Goal: Transaction & Acquisition: Book appointment/travel/reservation

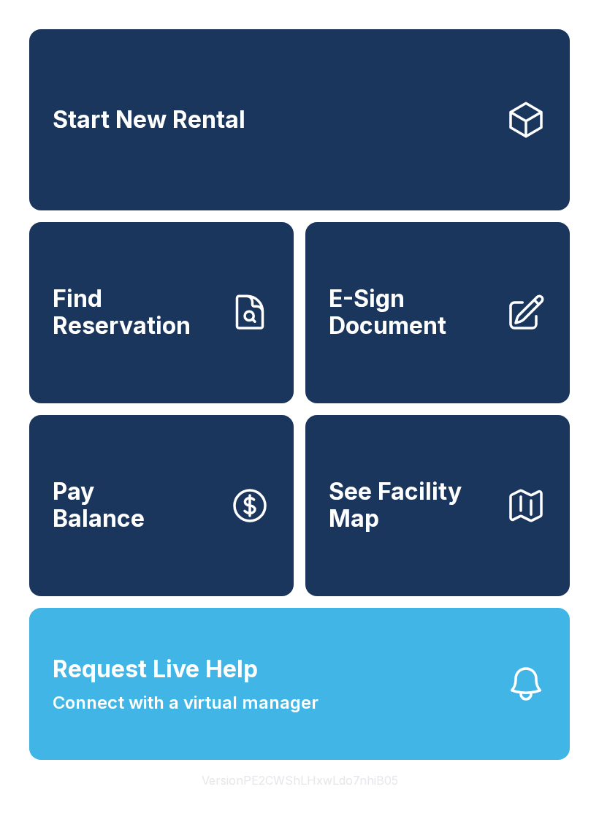
click at [278, 112] on link "Start New Rental" at bounding box center [299, 119] width 540 height 181
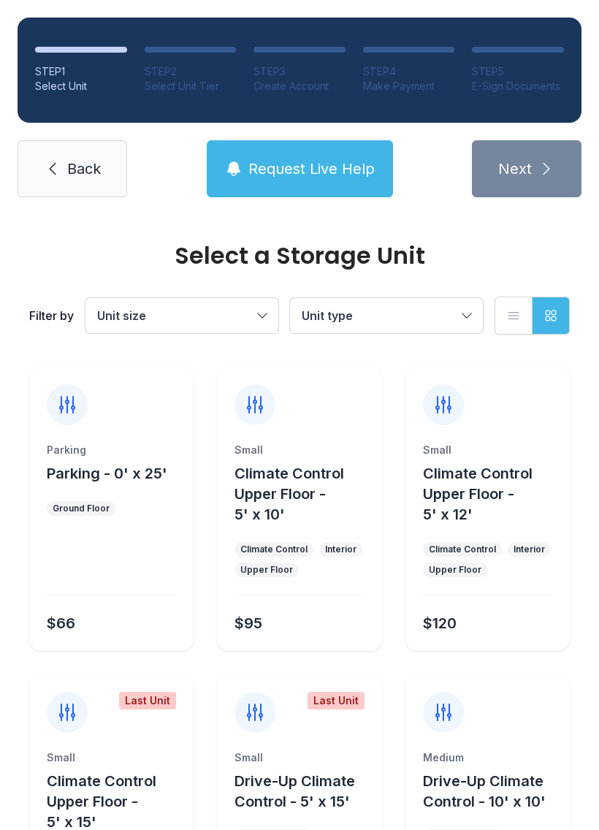
click at [259, 316] on button "Unit size" at bounding box center [181, 315] width 193 height 35
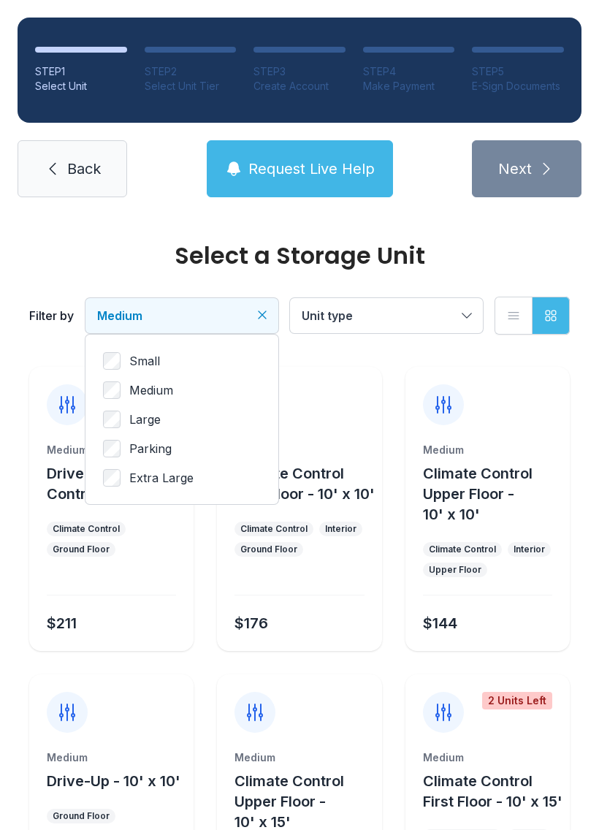
click at [551, 303] on button "Grid view" at bounding box center [551, 316] width 38 height 38
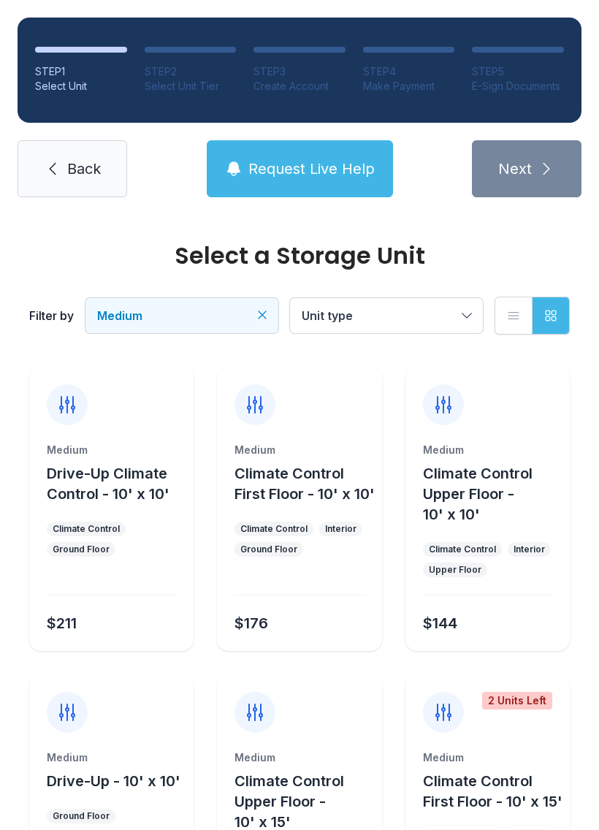
click at [478, 316] on button "Unit type" at bounding box center [386, 315] width 193 height 35
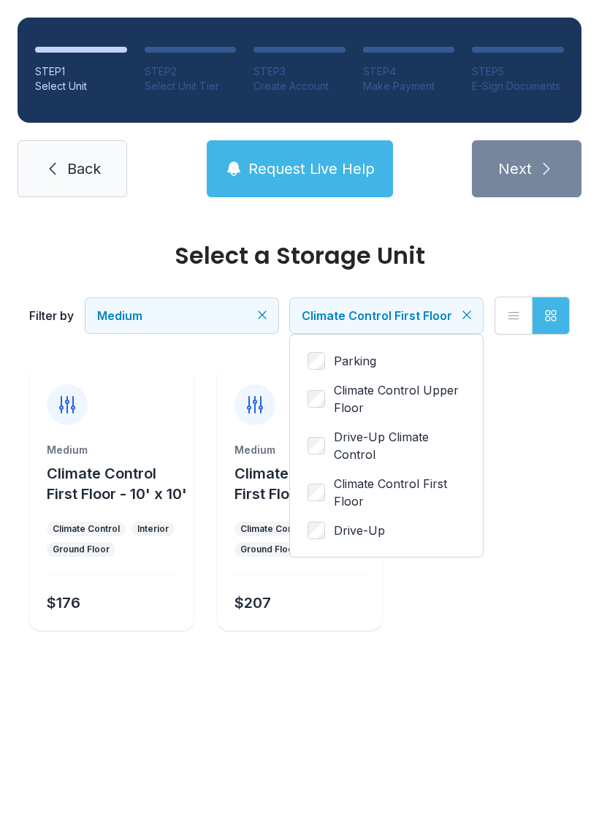
click at [264, 326] on button "Medium" at bounding box center [181, 315] width 193 height 35
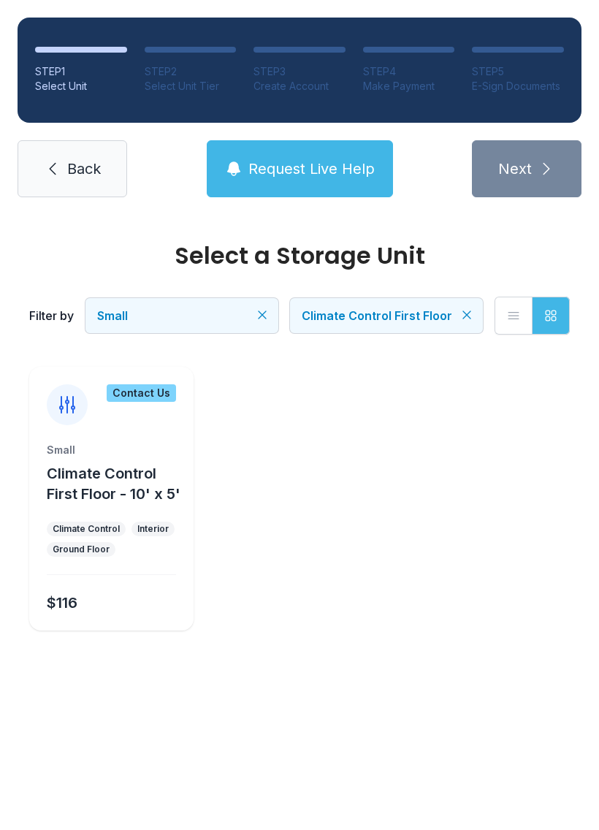
click at [347, 235] on div "Select a Storage Unit Filter by Small Climate Control First Floor List view Gri…" at bounding box center [299, 289] width 546 height 149
click at [296, 166] on span "Request Live Help" at bounding box center [311, 168] width 126 height 20
click at [304, 476] on ul "Contact Us Small Climate Control First Floor - 10' x 5' Climate Control Interio…" at bounding box center [299, 499] width 540 height 264
click at [195, 55] on li "STEP 2 Select Unit Tier" at bounding box center [191, 70] width 92 height 47
click at [60, 399] on icon at bounding box center [67, 404] width 23 height 23
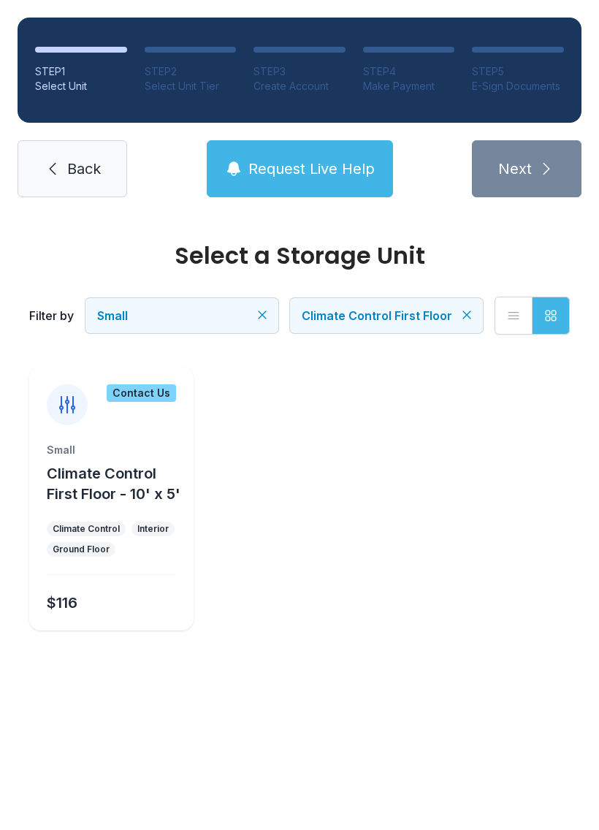
click at [69, 398] on icon at bounding box center [67, 404] width 23 height 23
click at [506, 318] on icon "button" at bounding box center [513, 315] width 15 height 15
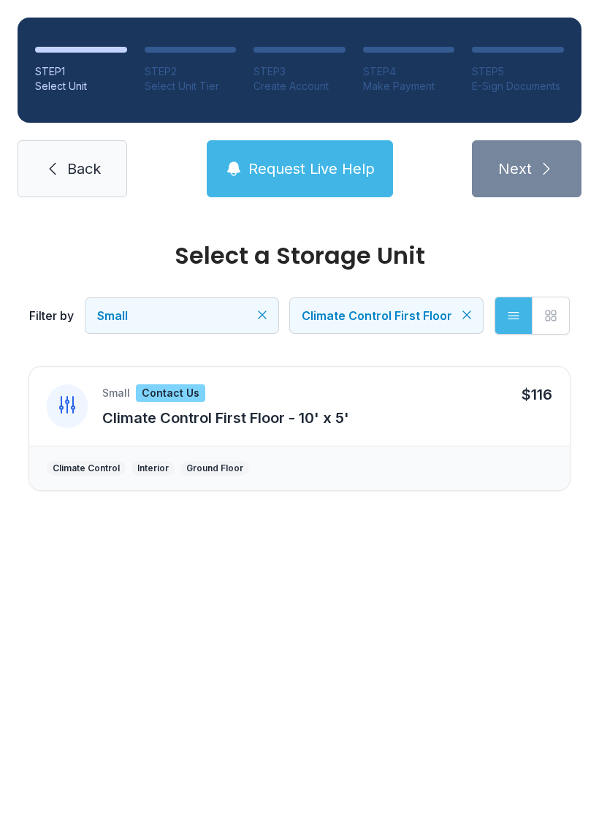
click at [483, 566] on main "Select a Storage Unit Filter by Small Climate Control First Floor List view Gri…" at bounding box center [299, 522] width 599 height 615
click at [477, 600] on main "Select a Storage Unit Filter by Small Climate Control First Floor List view Gri…" at bounding box center [299, 522] width 599 height 615
click at [169, 384] on div "Contact Us" at bounding box center [170, 393] width 69 height 18
click at [169, 381] on div "Small Contact Us Climate Control First Floor - 10' x 5' $116" at bounding box center [299, 406] width 540 height 79
click at [301, 154] on button "Request Live Help" at bounding box center [300, 168] width 186 height 57
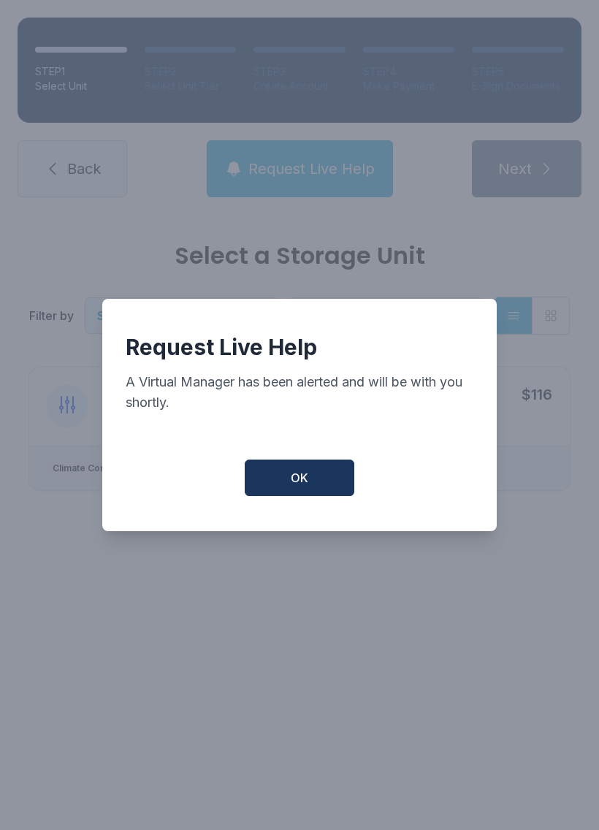
click at [299, 496] on button "OK" at bounding box center [300, 477] width 110 height 37
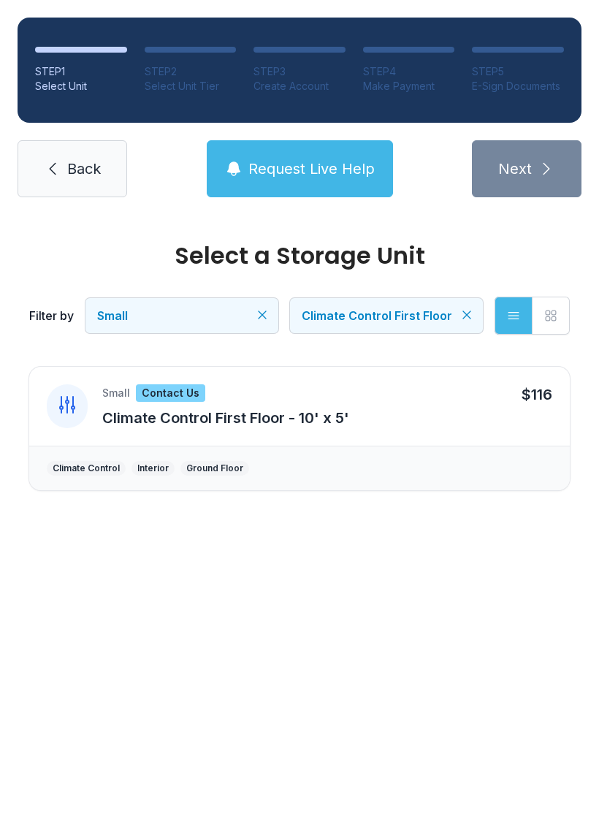
click at [557, 309] on icon "button" at bounding box center [550, 315] width 15 height 15
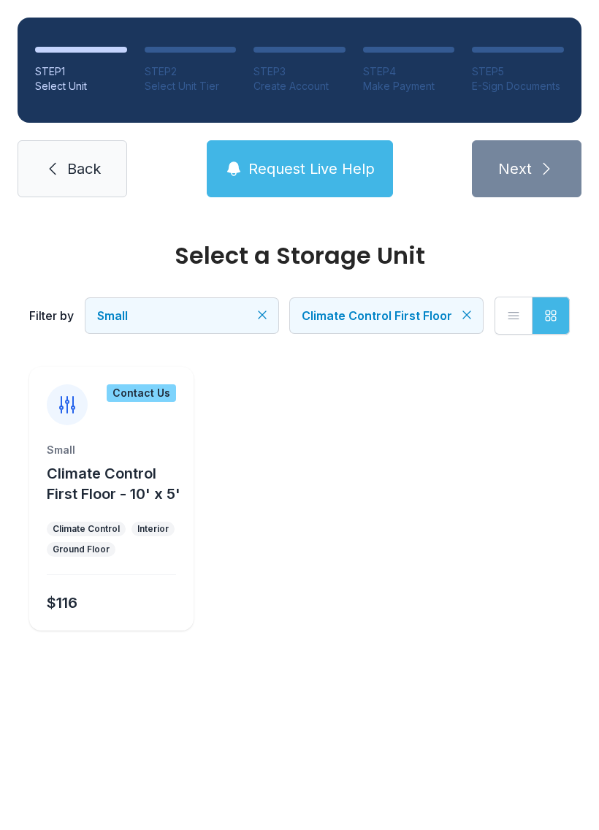
click at [508, 304] on button "List view" at bounding box center [513, 316] width 38 height 38
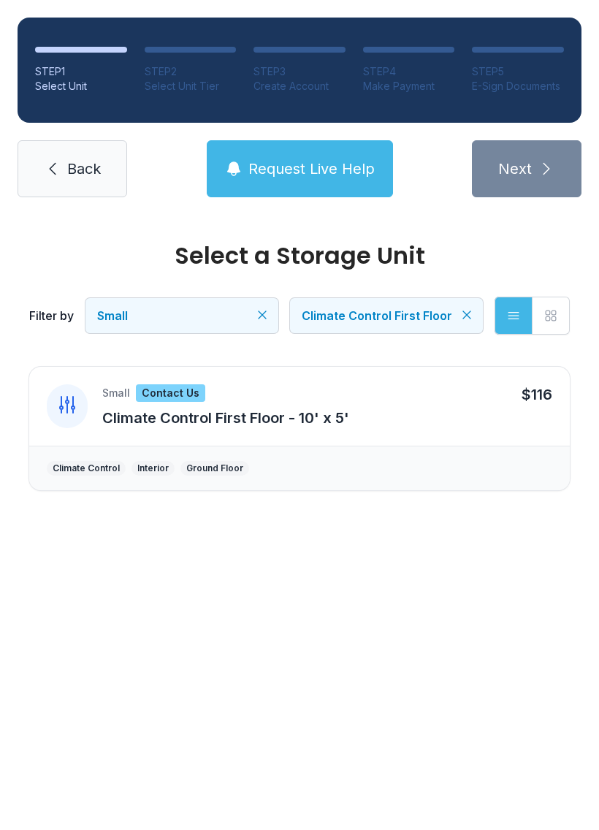
click at [308, 154] on button "Request Live Help" at bounding box center [300, 168] width 186 height 57
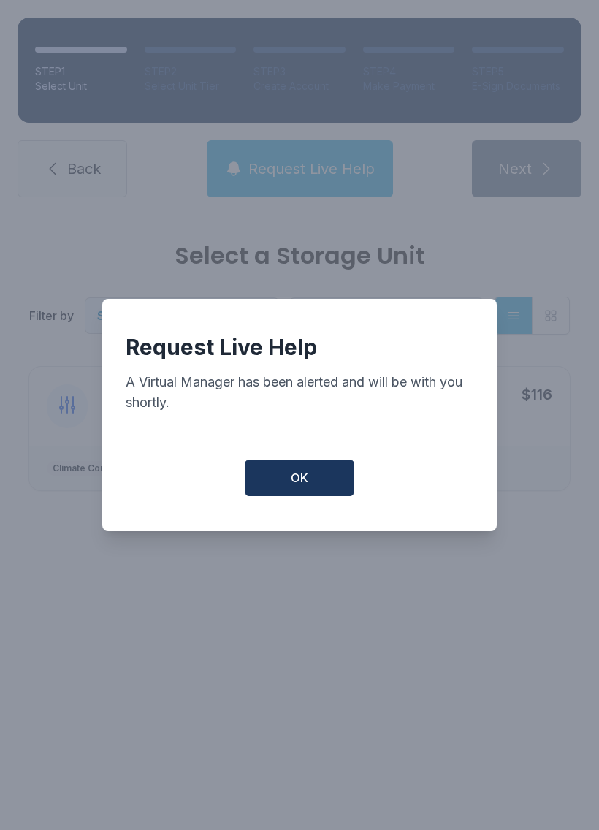
click at [297, 484] on span "OK" at bounding box center [300, 478] width 18 height 18
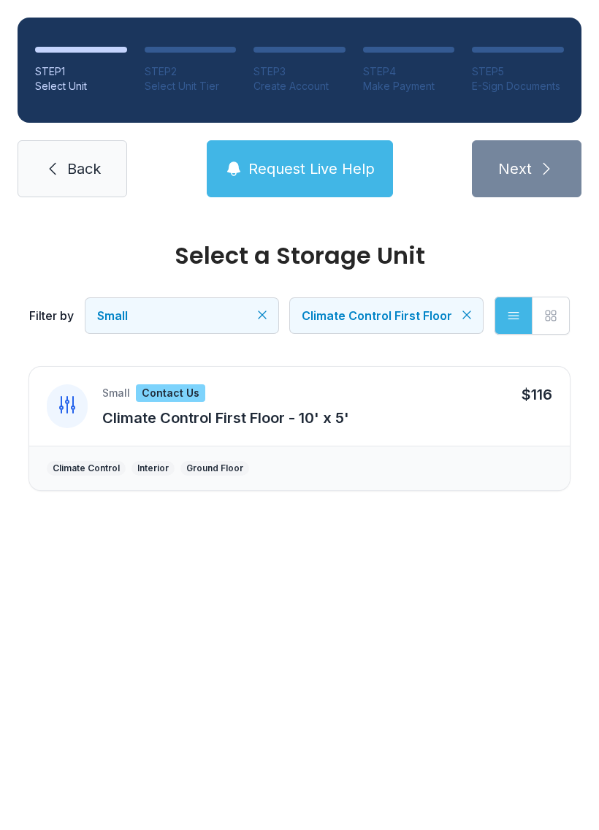
click at [297, 483] on div "Climate Control Interior Ground Floor" at bounding box center [299, 468] width 540 height 45
click at [178, 390] on div "Contact Us" at bounding box center [170, 393] width 69 height 18
click at [169, 391] on div "Contact Us" at bounding box center [170, 393] width 69 height 18
click at [207, 52] on div at bounding box center [191, 50] width 92 height 6
click at [202, 42] on ol "STEP 1 Select Unit STEP 2 Select Unit Tier STEP 3 Create Account STEP 4 Make Pa…" at bounding box center [300, 70] width 564 height 105
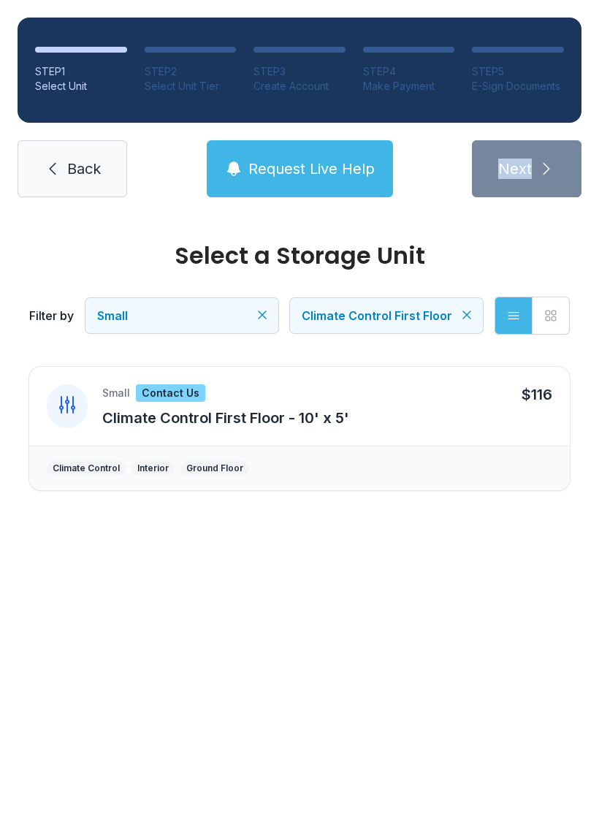
click at [286, 162] on span "Request Live Help" at bounding box center [311, 168] width 126 height 20
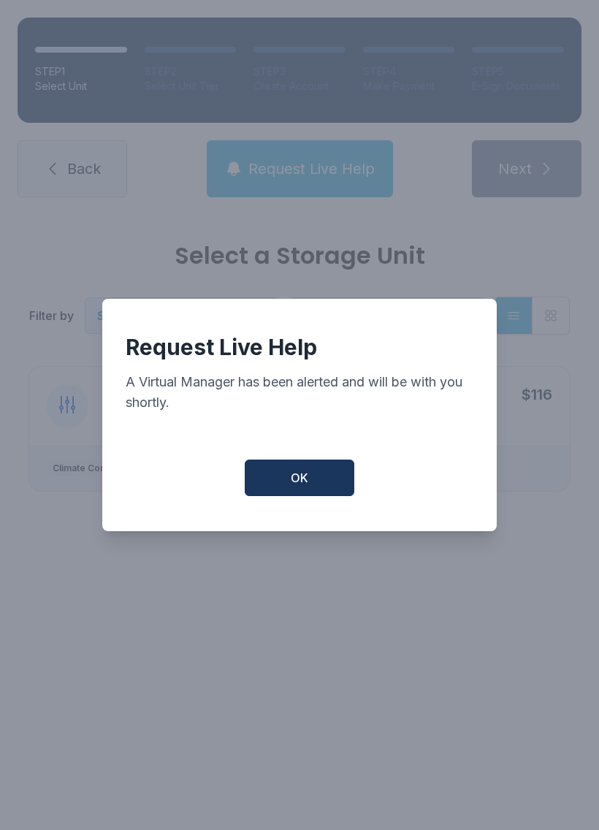
click at [301, 486] on span "OK" at bounding box center [300, 478] width 18 height 18
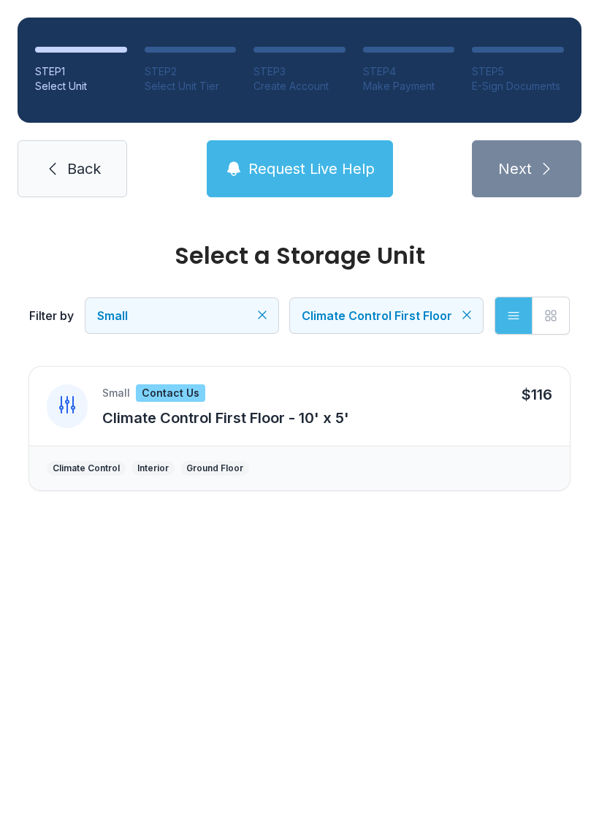
click at [560, 297] on button "Grid view" at bounding box center [551, 316] width 38 height 38
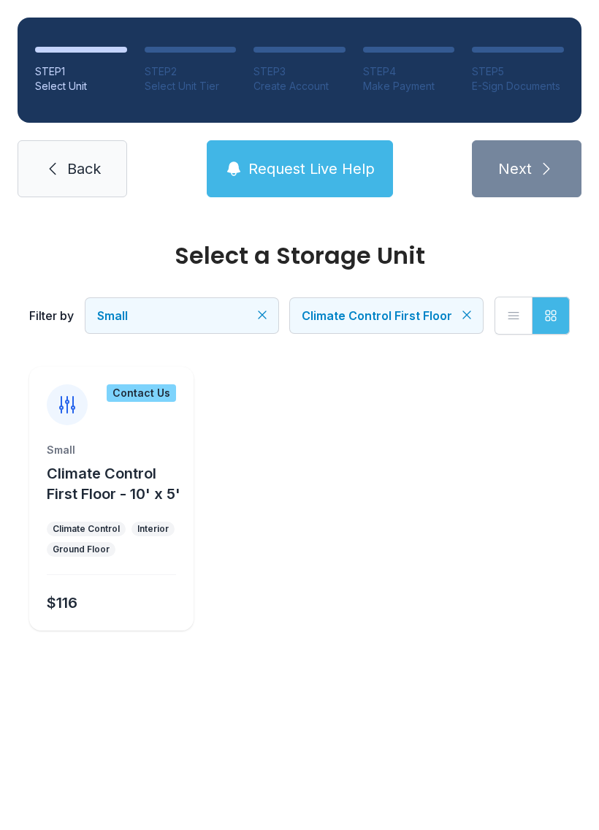
click at [156, 385] on div "Contact Us" at bounding box center [141, 393] width 69 height 18
click at [127, 387] on div "Contact Us" at bounding box center [141, 393] width 69 height 18
click at [143, 398] on div "Contact Us" at bounding box center [141, 393] width 69 height 18
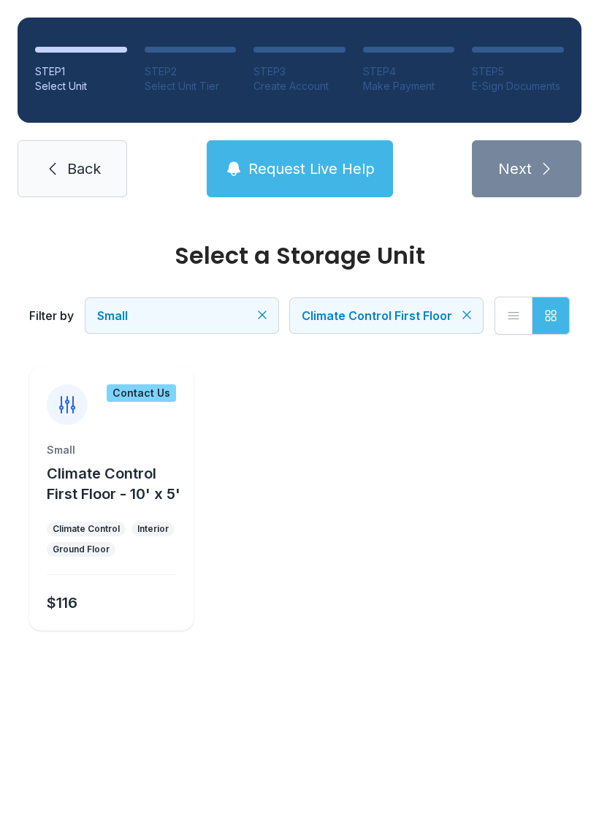
click at [151, 387] on div "Contact Us" at bounding box center [141, 393] width 69 height 18
click at [156, 381] on div "Contact Us" at bounding box center [111, 396] width 164 height 58
click at [148, 388] on div "Contact Us" at bounding box center [141, 393] width 69 height 18
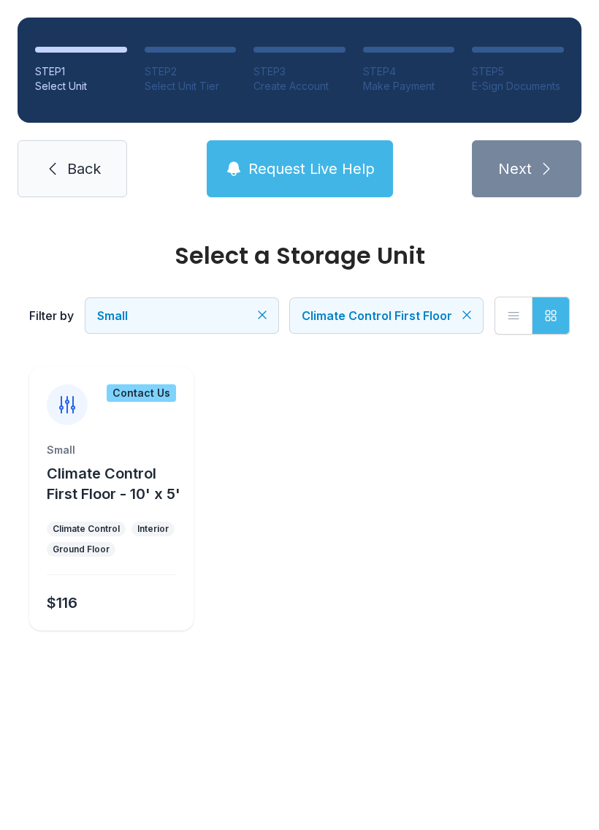
click at [145, 398] on div "Contact Us" at bounding box center [141, 393] width 69 height 18
click at [148, 403] on div "Contact Us" at bounding box center [111, 396] width 164 height 58
click at [160, 392] on div "Contact Us" at bounding box center [141, 393] width 69 height 18
click at [344, 164] on span "Request Live Help" at bounding box center [311, 168] width 126 height 20
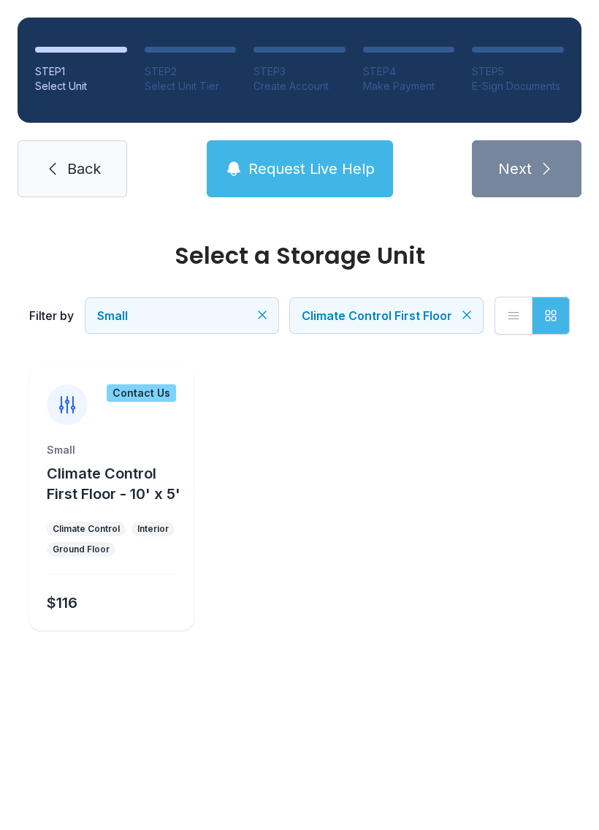
click at [329, 472] on ul "Contact Us Small Climate Control First Floor - 10' x 5' Climate Control Interio…" at bounding box center [299, 499] width 540 height 264
